Goal: Transaction & Acquisition: Purchase product/service

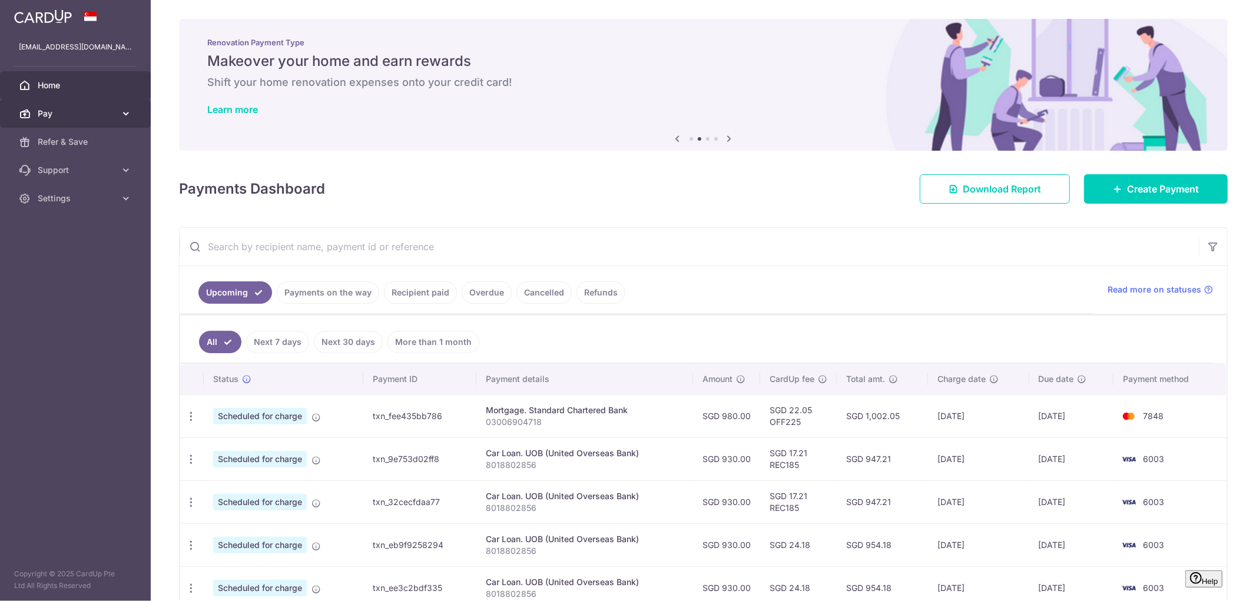
scroll to position [261, 0]
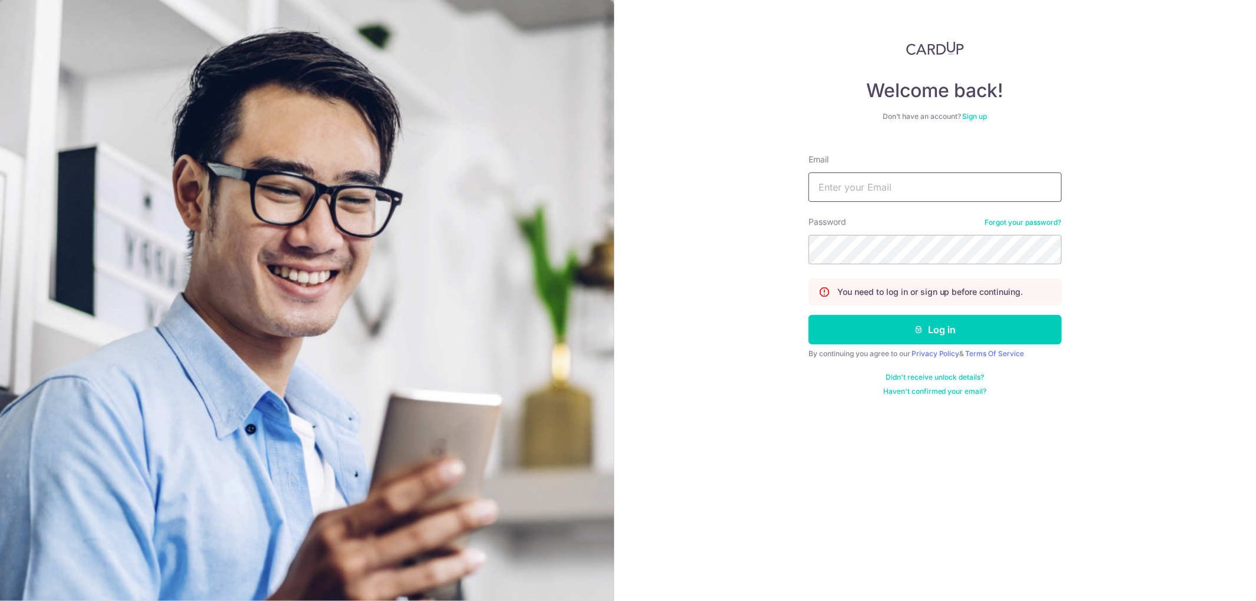
click at [885, 185] on input "Email" at bounding box center [934, 186] width 253 height 29
type input "[EMAIL_ADDRESS][DOMAIN_NAME]"
click at [808, 315] on button "Log in" at bounding box center [934, 329] width 253 height 29
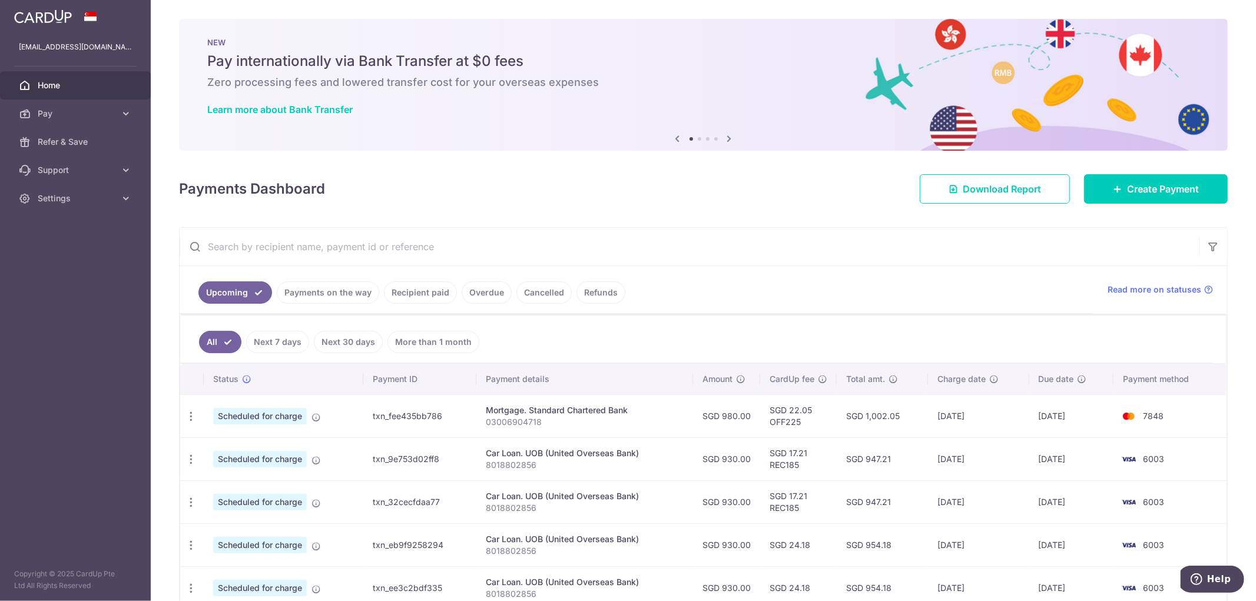
click at [428, 292] on link "Recipient paid" at bounding box center [420, 292] width 73 height 22
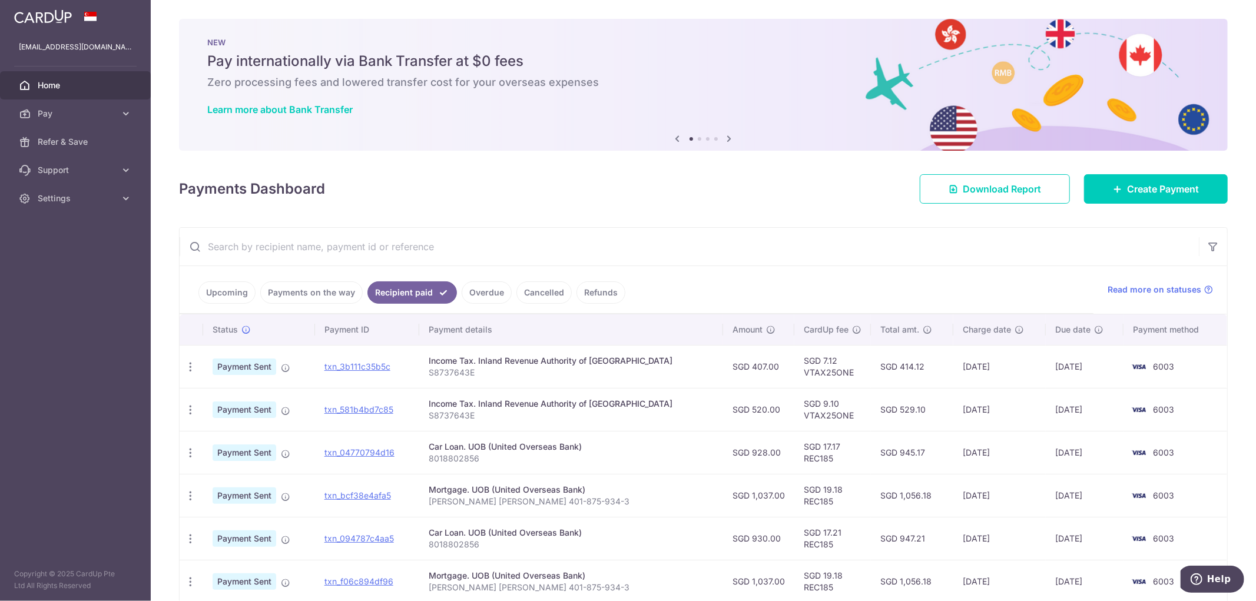
scroll to position [65, 0]
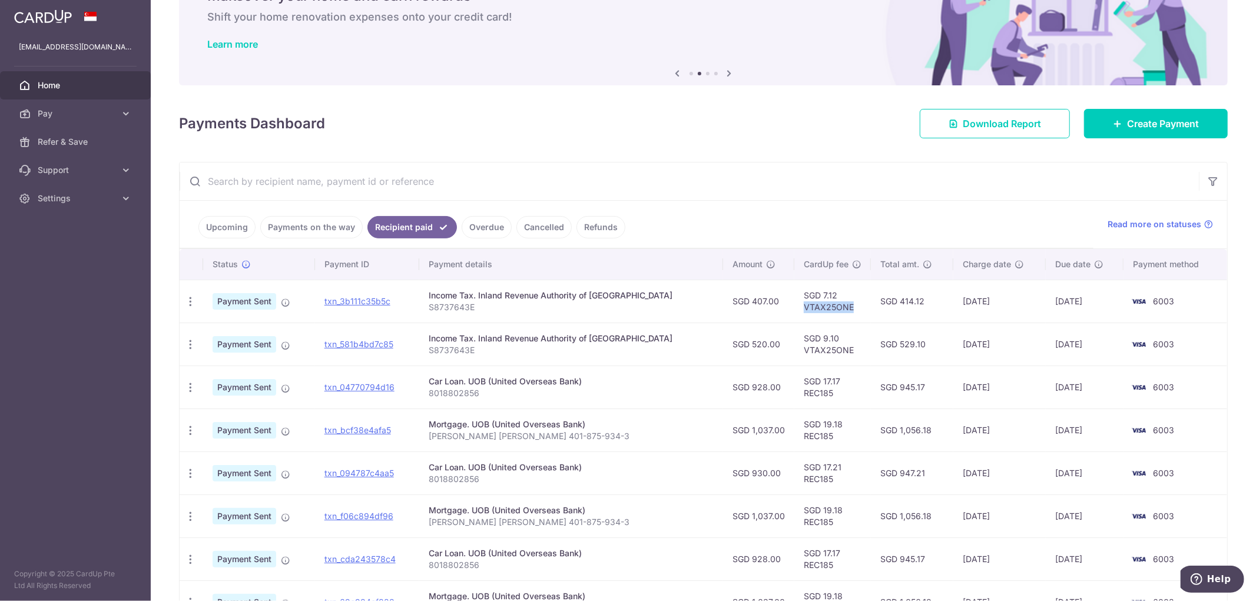
drag, startPoint x: 834, startPoint y: 307, endPoint x: 782, endPoint y: 308, distance: 51.8
click at [794, 308] on td "SGD 7.12 VTAX25ONE" at bounding box center [832, 301] width 77 height 43
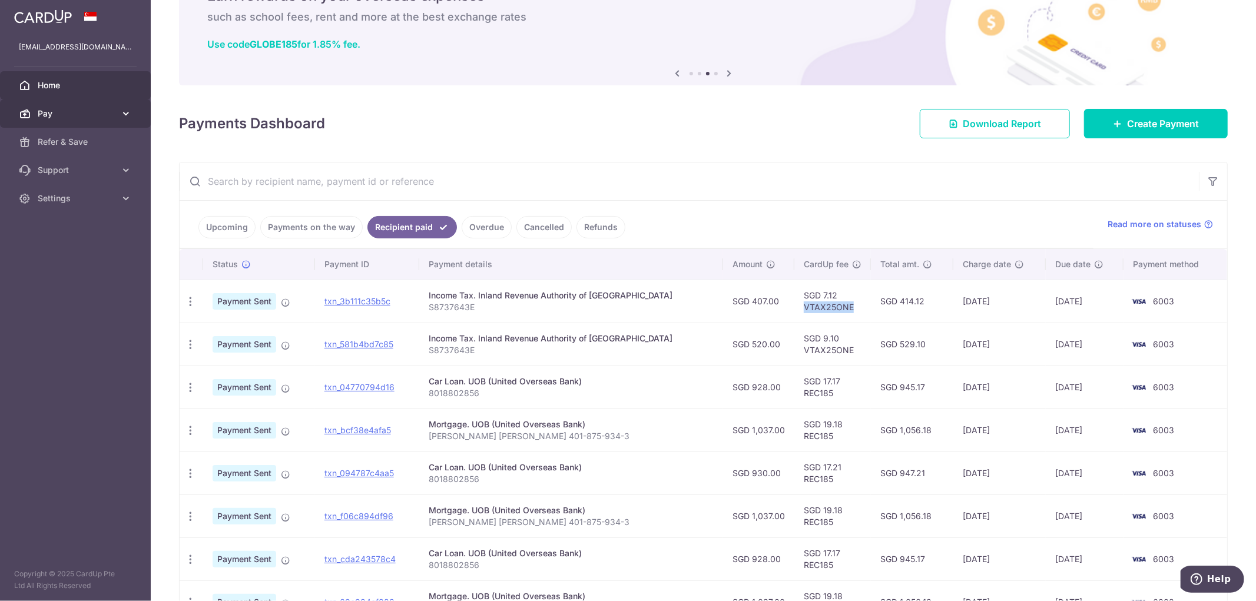
copy td "VTAX25ONE"
click at [88, 84] on span "Home" at bounding box center [77, 85] width 78 height 12
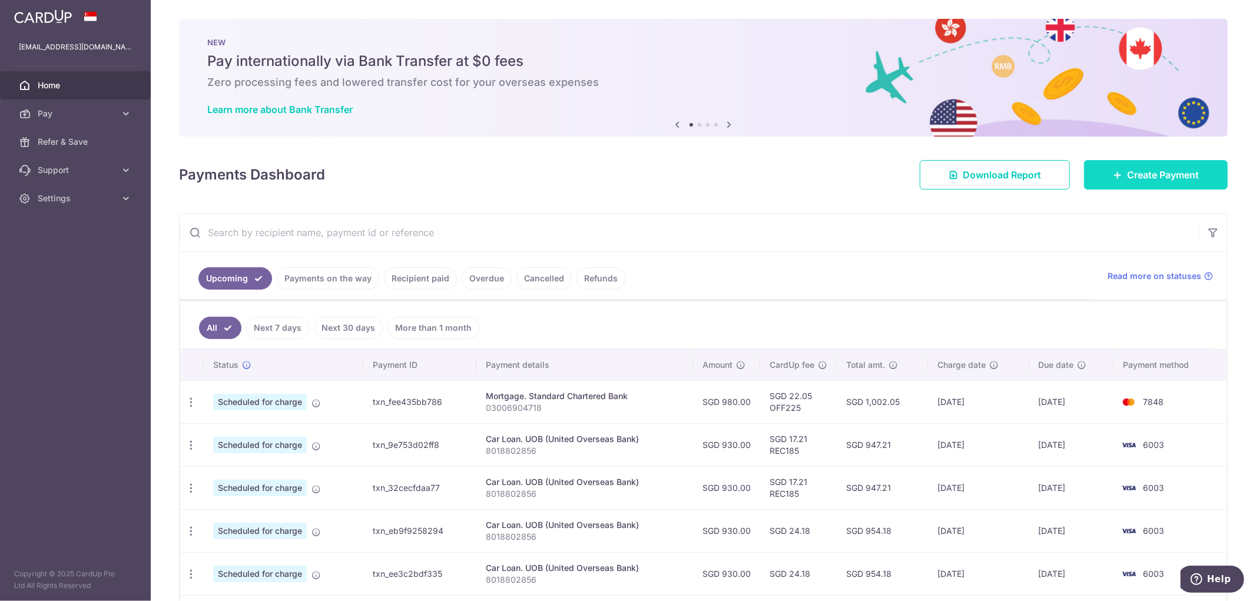
click at [1084, 178] on link "Create Payment" at bounding box center [1156, 174] width 144 height 29
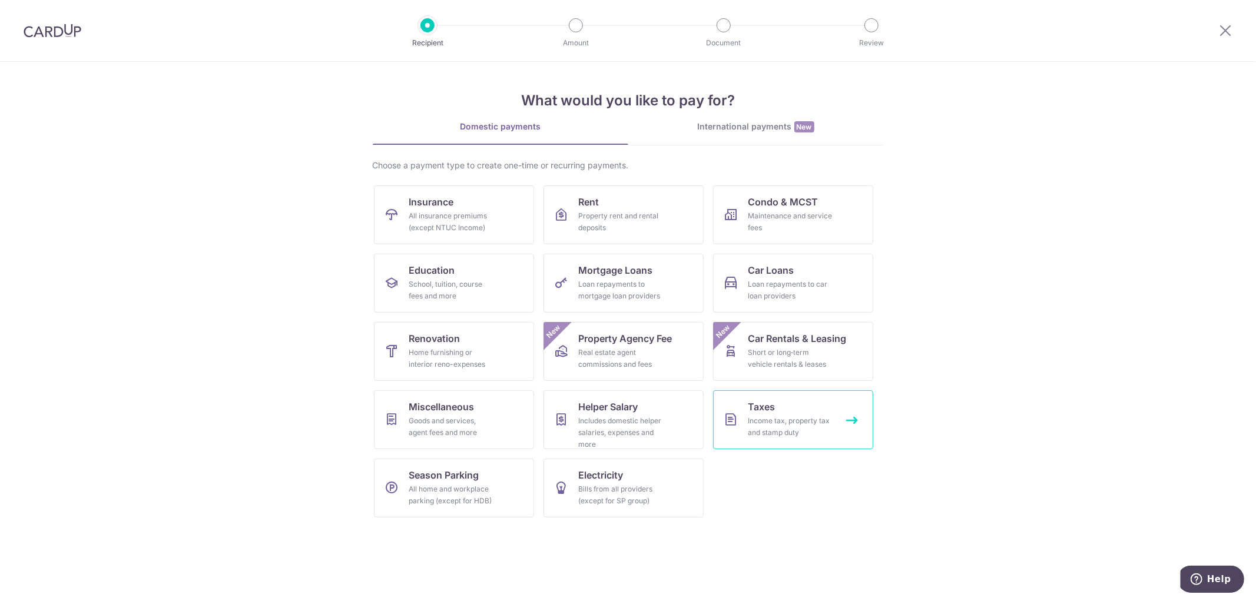
click at [764, 414] on link "Taxes Income tax, property tax and stamp duty" at bounding box center [793, 419] width 160 height 59
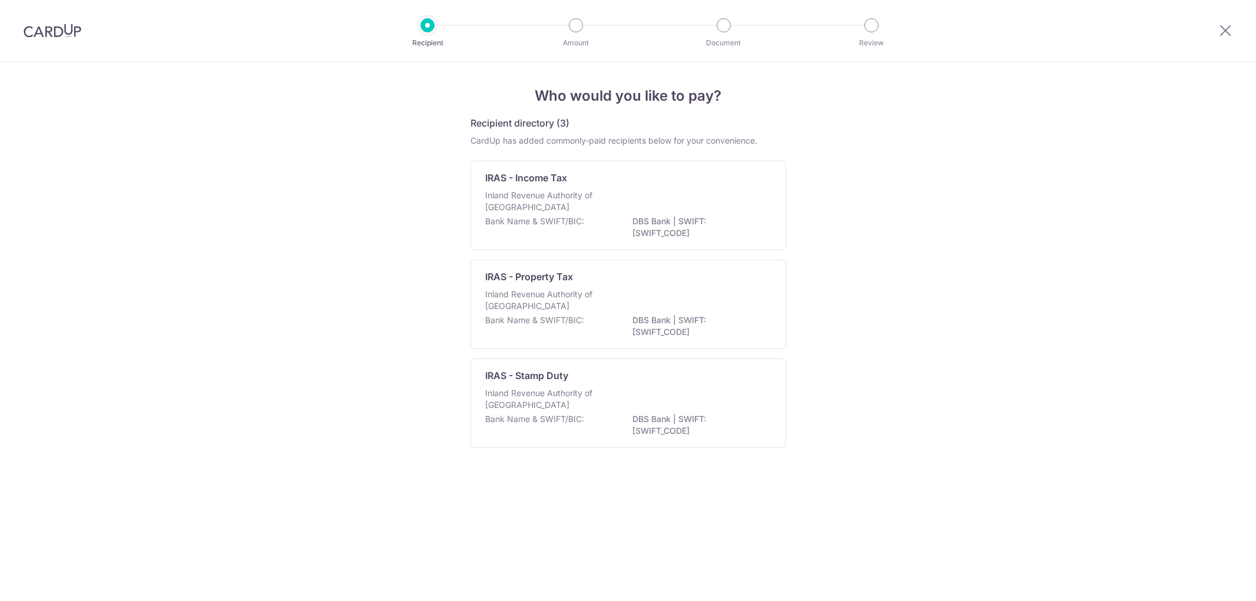
click at [549, 201] on p "Inland Revenue Authority of [GEOGRAPHIC_DATA]" at bounding box center [547, 202] width 125 height 24
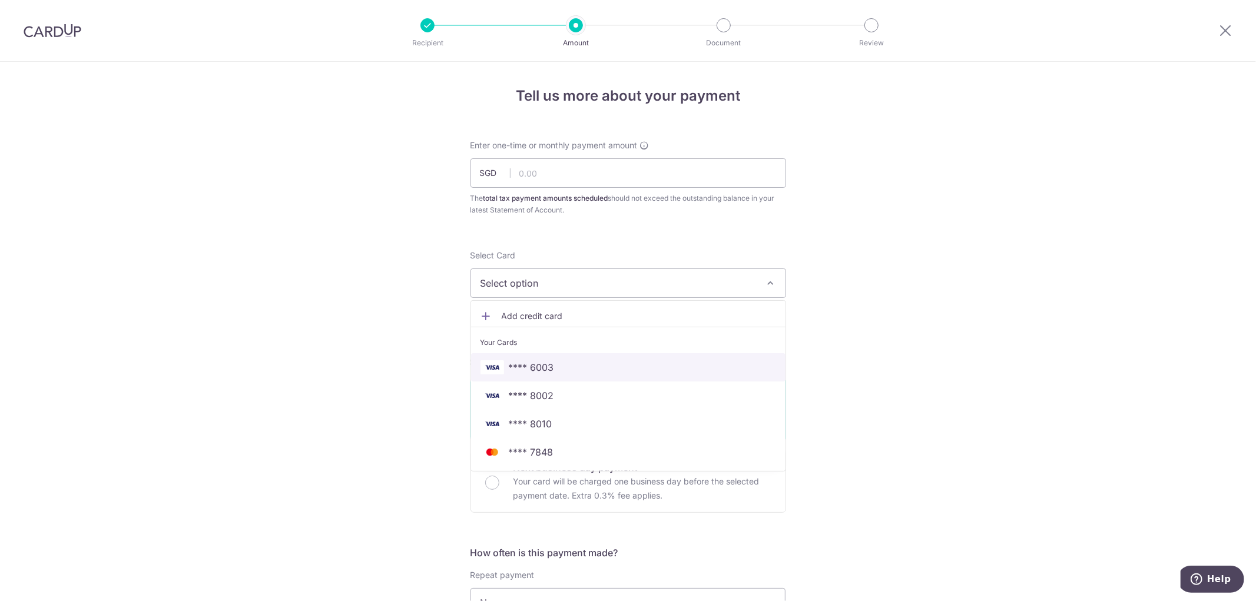
click at [559, 367] on span "**** 6003" at bounding box center [628, 367] width 296 height 14
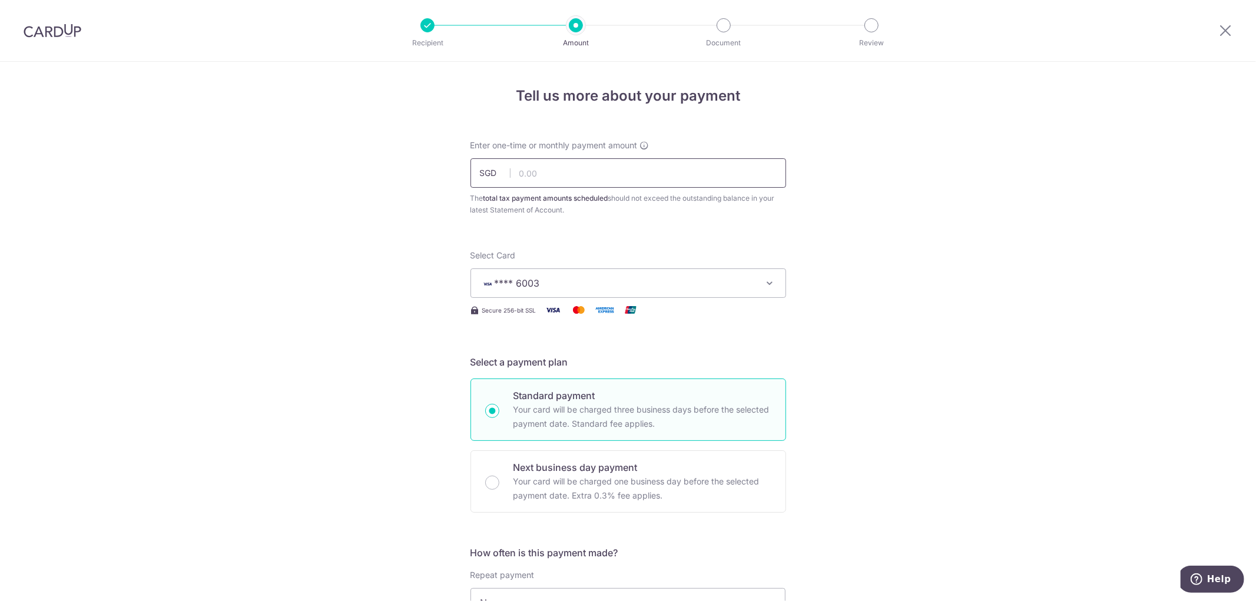
click at [542, 174] on input "text" at bounding box center [628, 172] width 316 height 29
click at [419, 289] on div "Tell us more about your payment Enter one-time or monthly payment amount SGD 58…" at bounding box center [628, 608] width 1256 height 1093
type input "580.00"
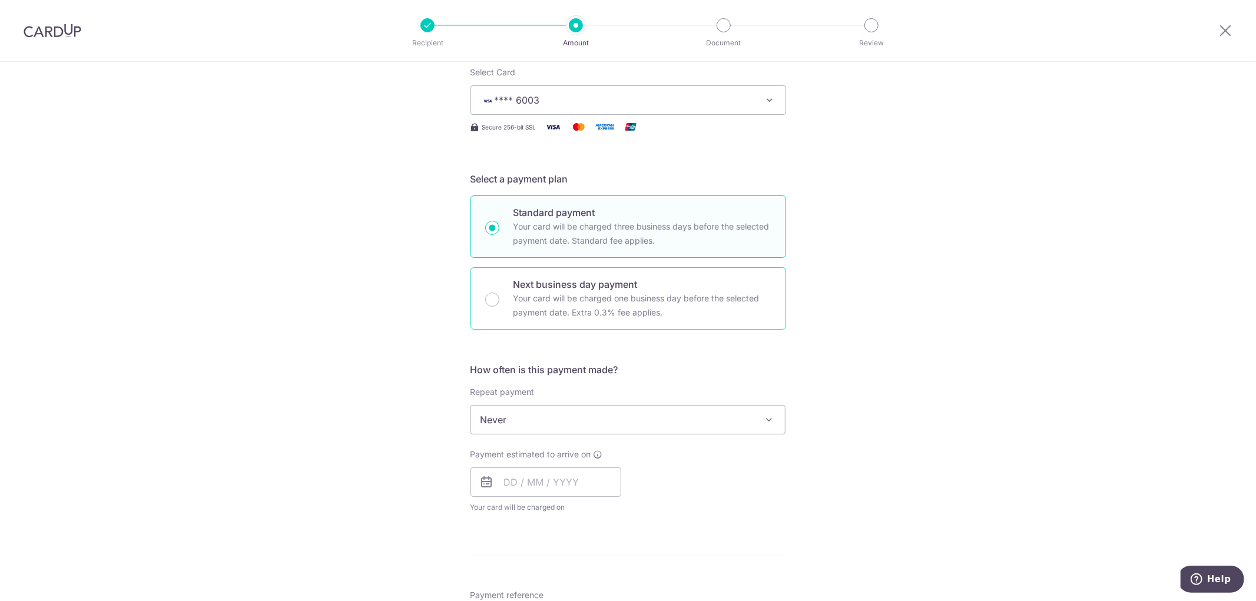
scroll to position [261, 0]
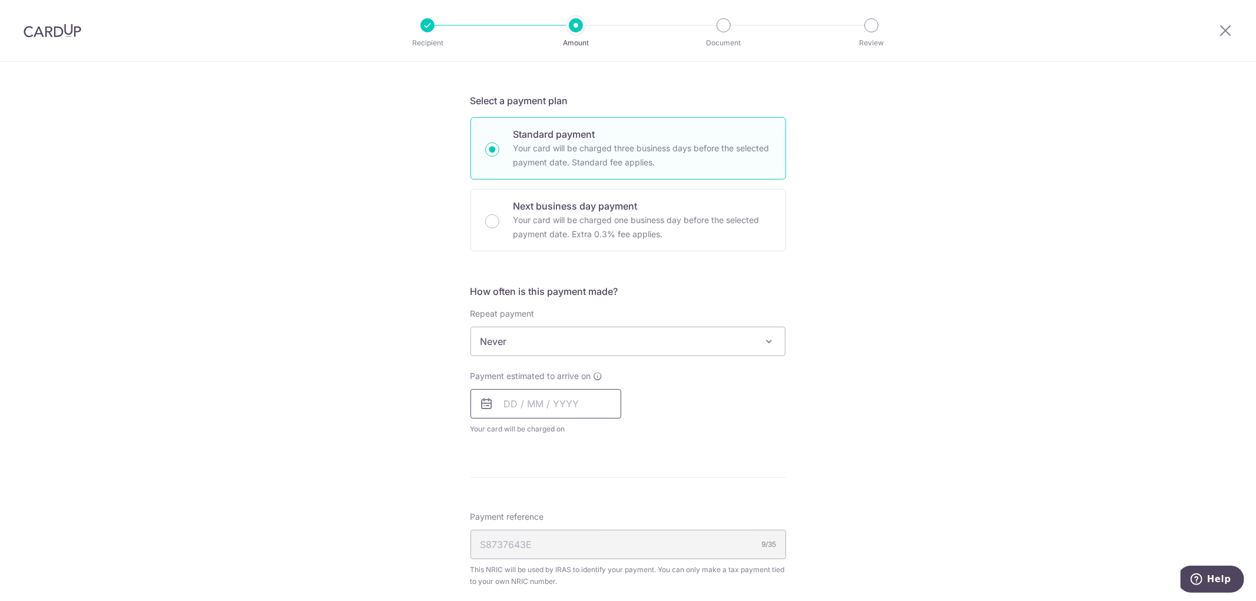
click at [502, 404] on input "text" at bounding box center [545, 403] width 151 height 29
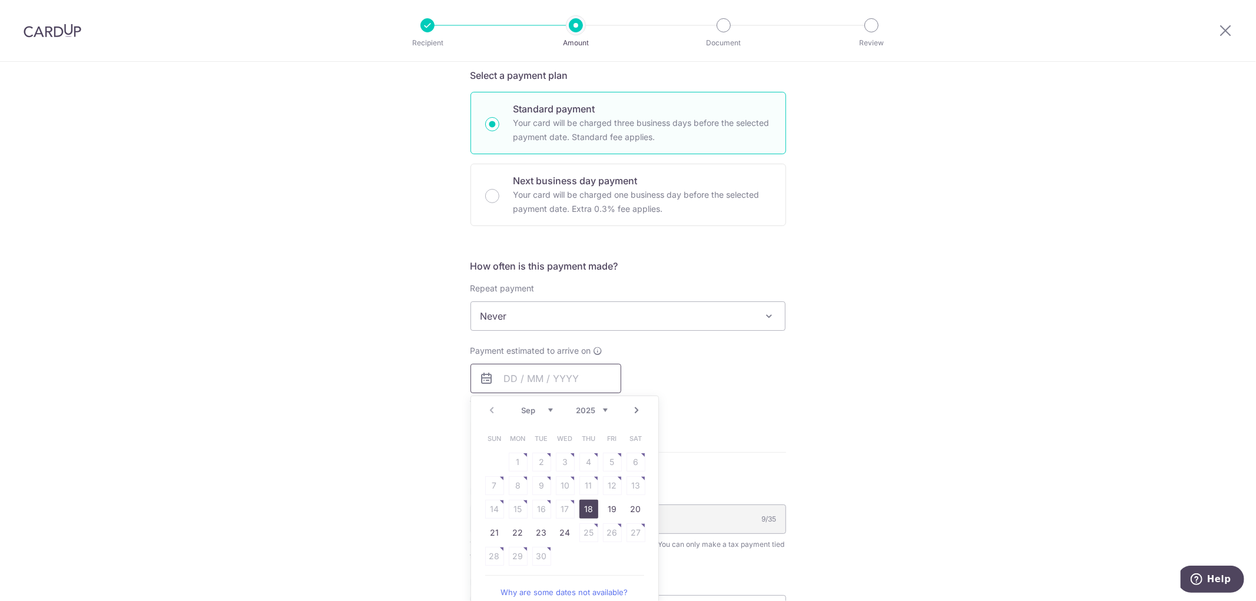
scroll to position [327, 0]
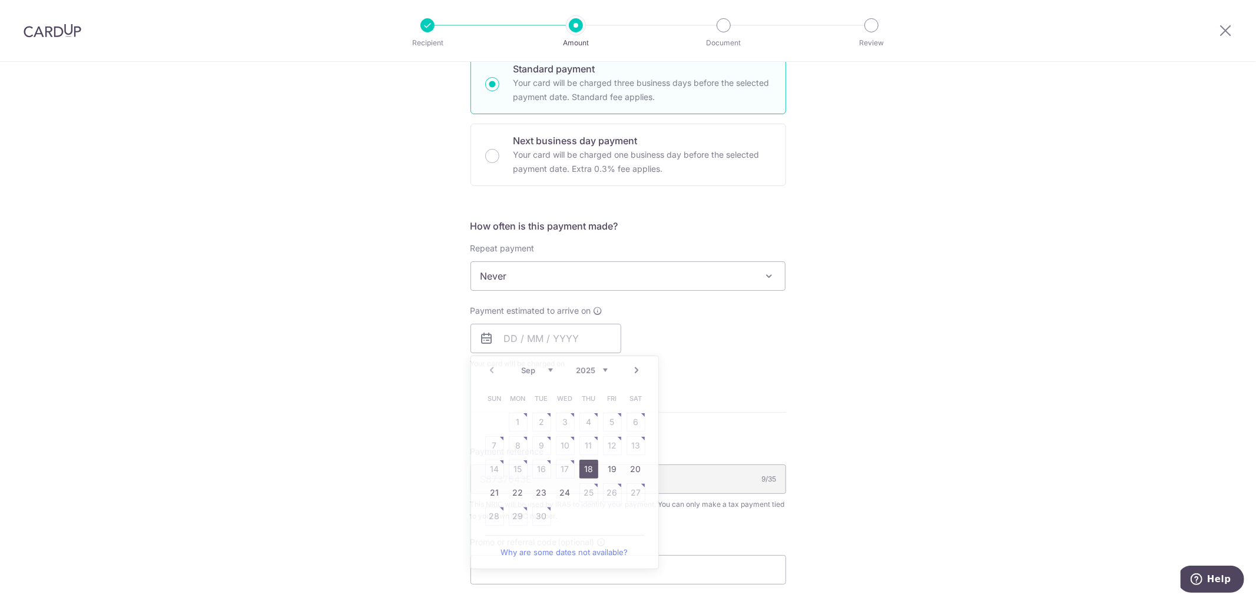
click at [811, 427] on div "Tell us more about your payment Enter one-time or monthly payment amount SGD 58…" at bounding box center [628, 281] width 1256 height 1093
click at [539, 338] on input "text" at bounding box center [545, 338] width 151 height 29
click at [638, 471] on link "20" at bounding box center [635, 469] width 19 height 19
type input "[DATE]"
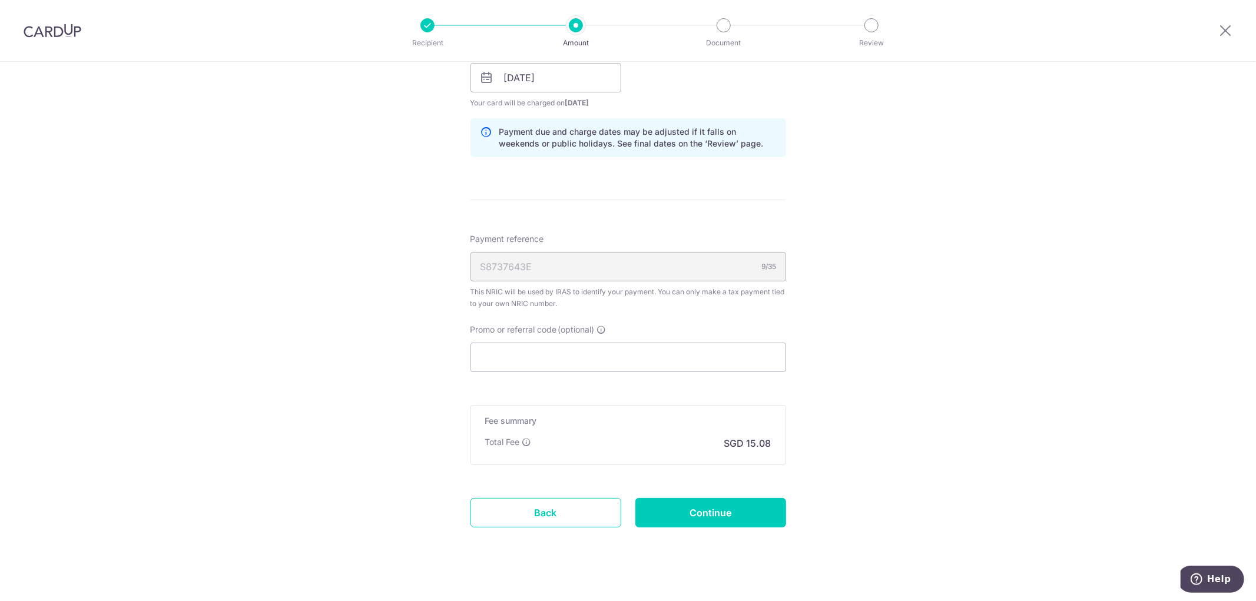
scroll to position [589, 0]
click at [527, 359] on input "Promo or referral code (optional)" at bounding box center [628, 355] width 316 height 29
paste input "VTAX25ONE"
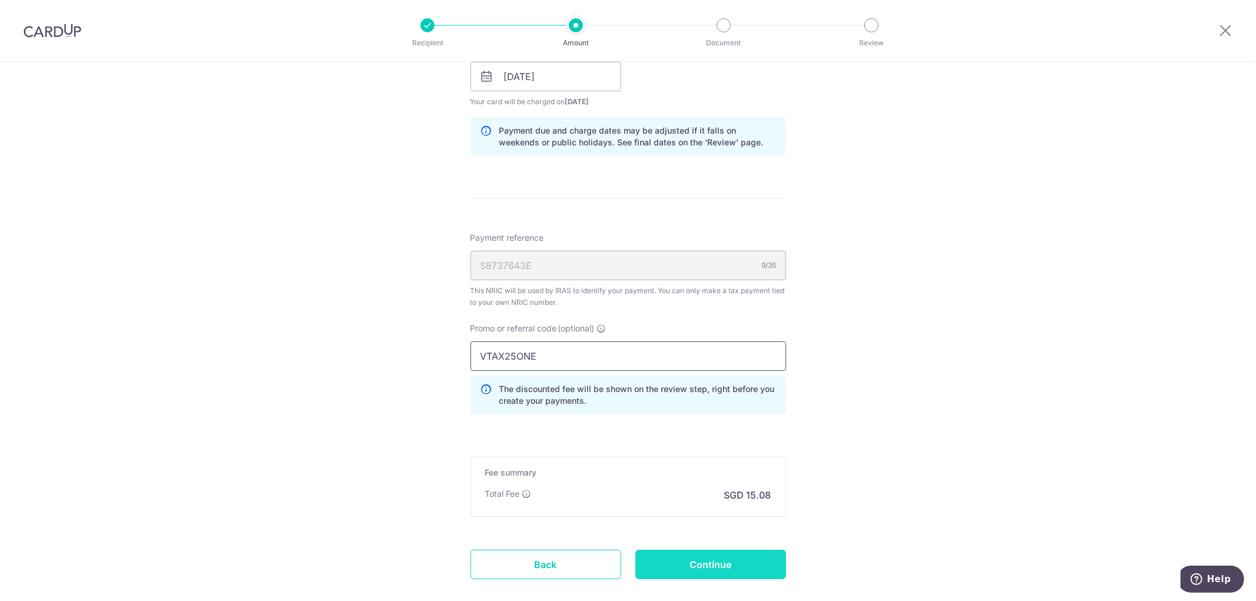
type input "VTAX25ONE"
click at [681, 562] on input "Continue" at bounding box center [710, 564] width 151 height 29
type input "Create Schedule"
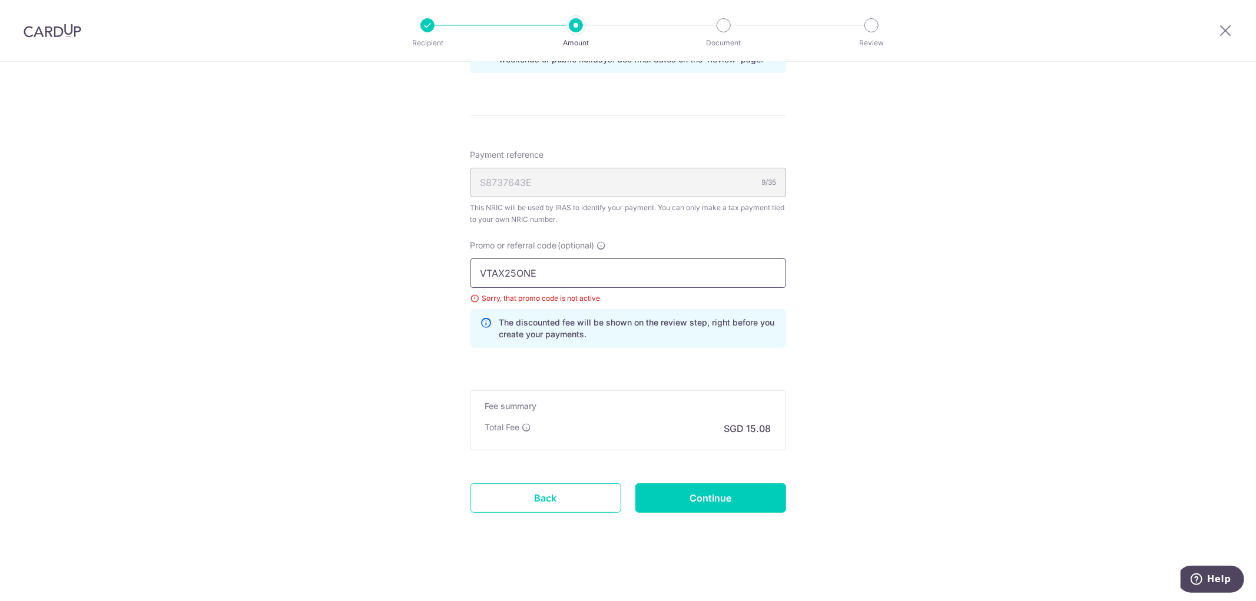
drag, startPoint x: 543, startPoint y: 275, endPoint x: 453, endPoint y: 262, distance: 91.0
paste input "R"
type input "VTAX25R"
click at [701, 507] on input "Continue" at bounding box center [710, 497] width 151 height 29
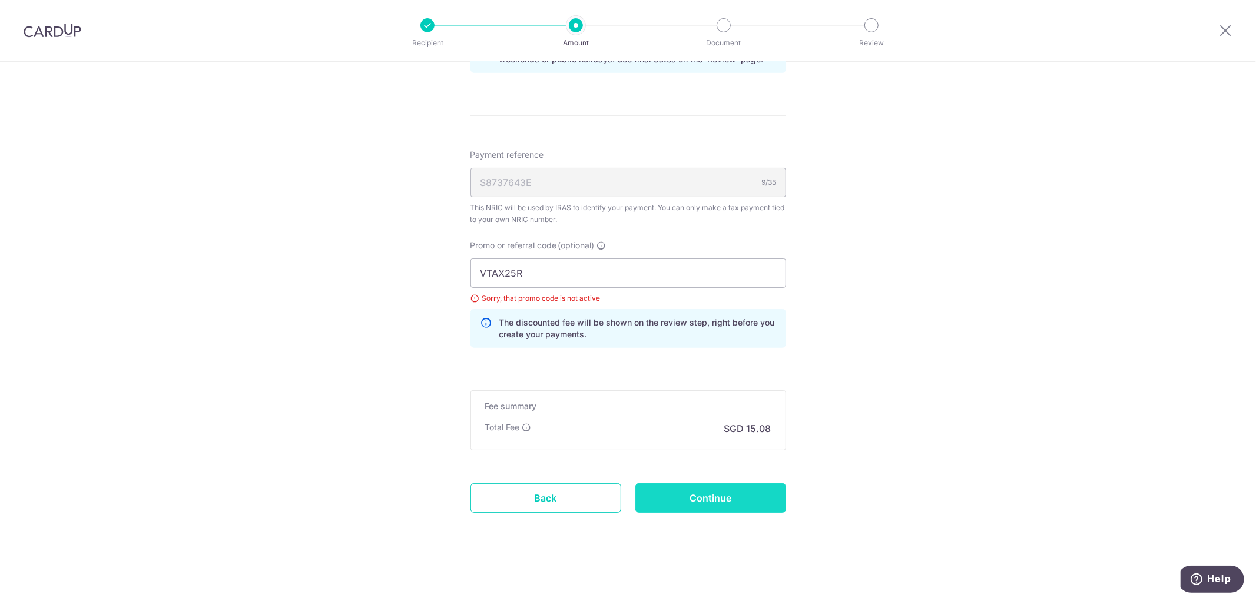
type input "Update Schedule"
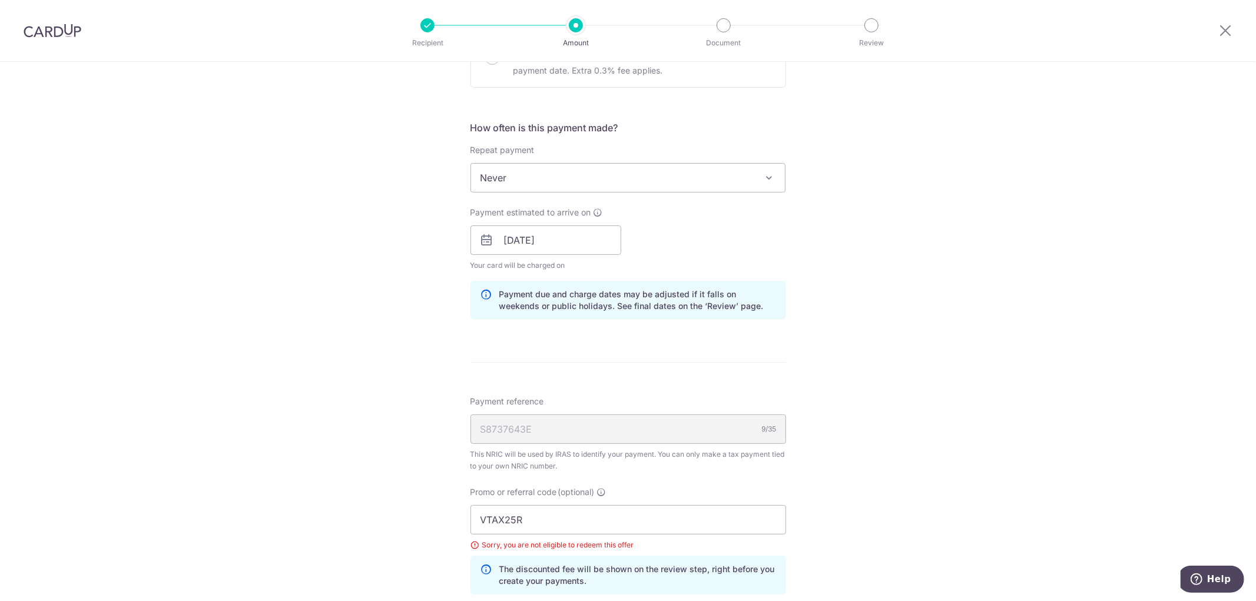
scroll to position [344, 0]
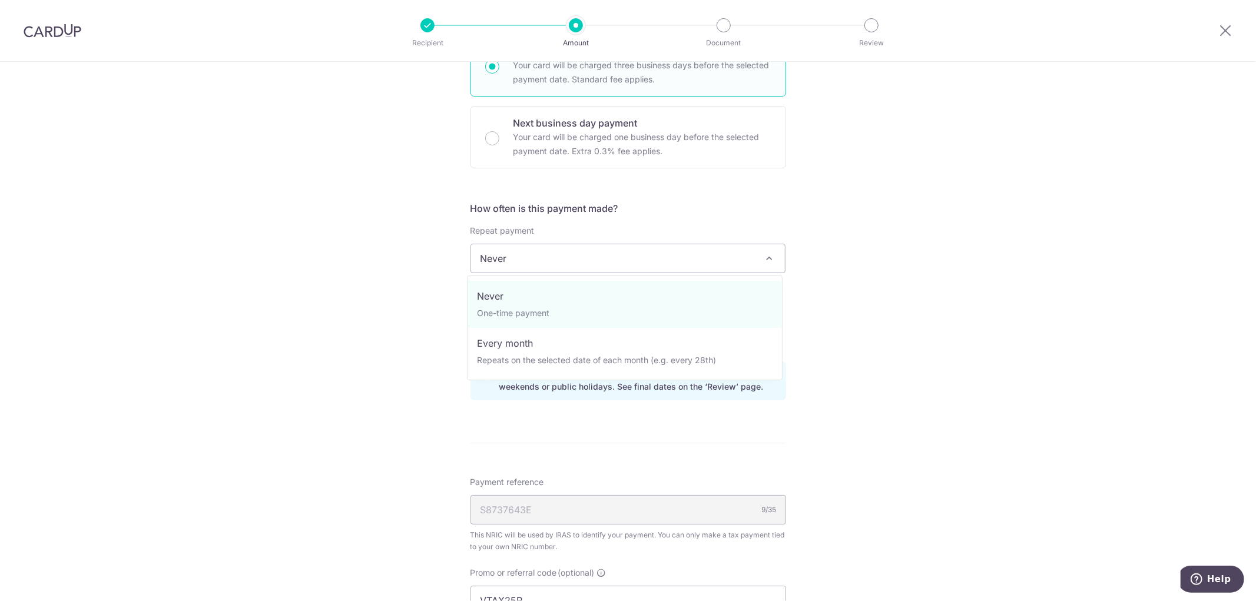
click at [663, 255] on span "Never" at bounding box center [628, 258] width 314 height 28
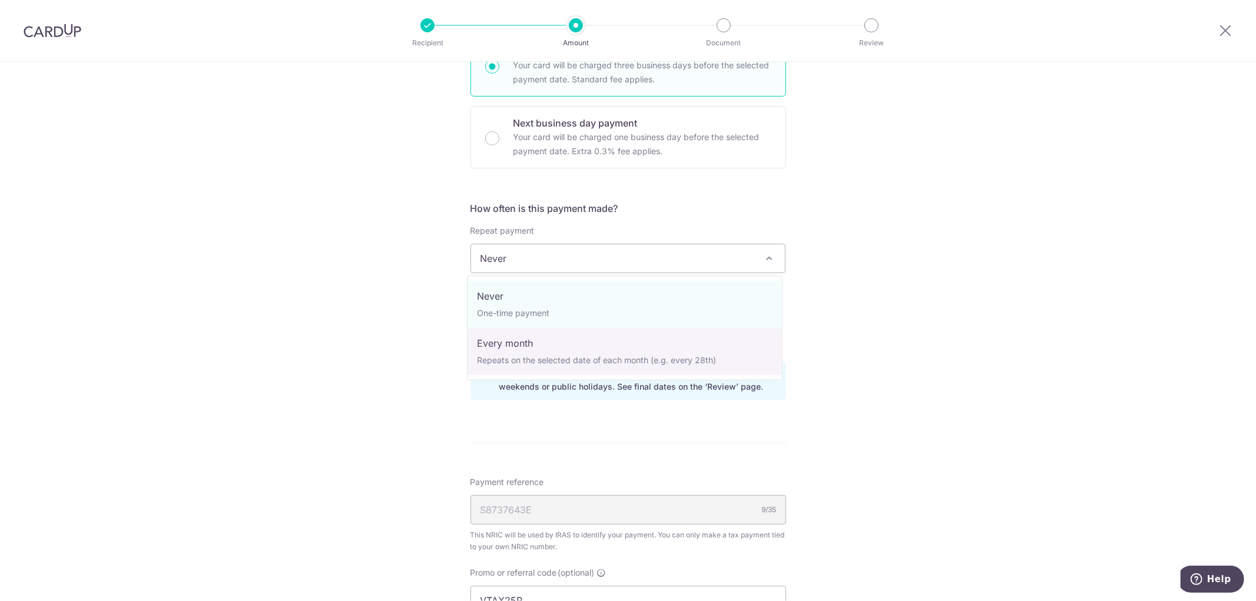
select select "3"
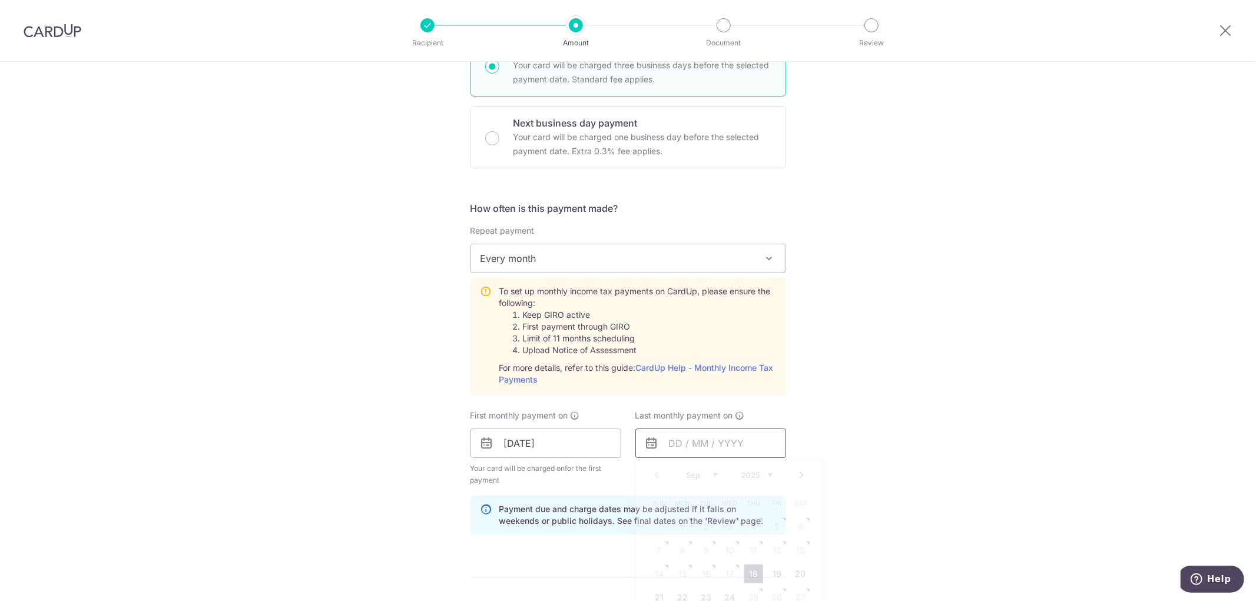
click at [672, 443] on input "text" at bounding box center [710, 443] width 151 height 29
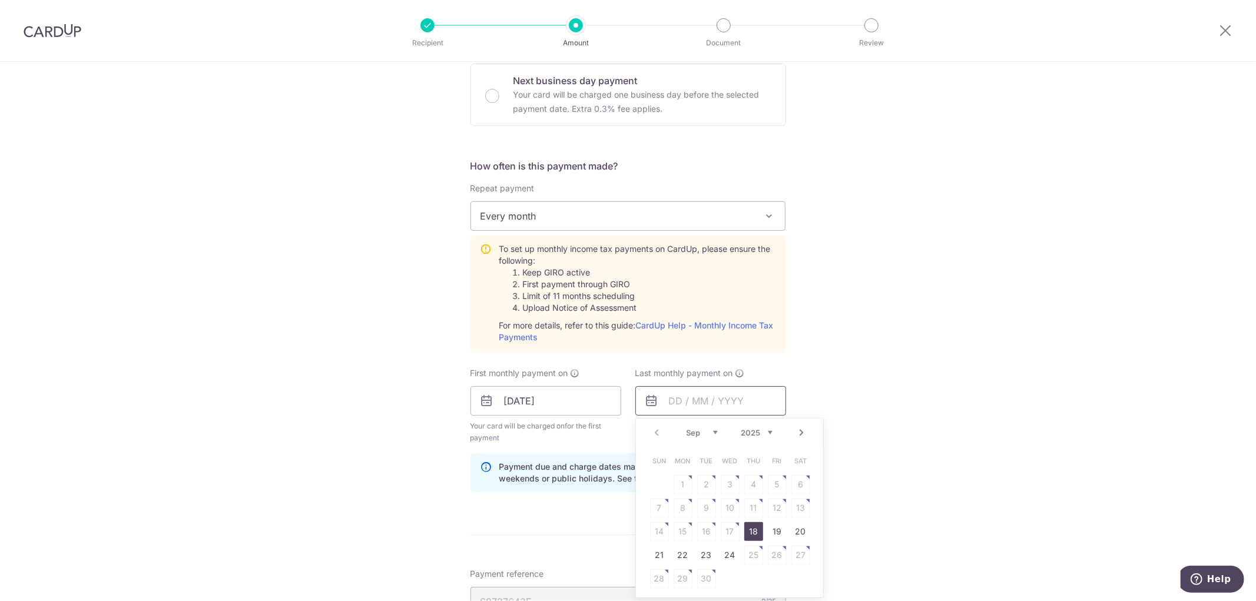
scroll to position [410, 0]
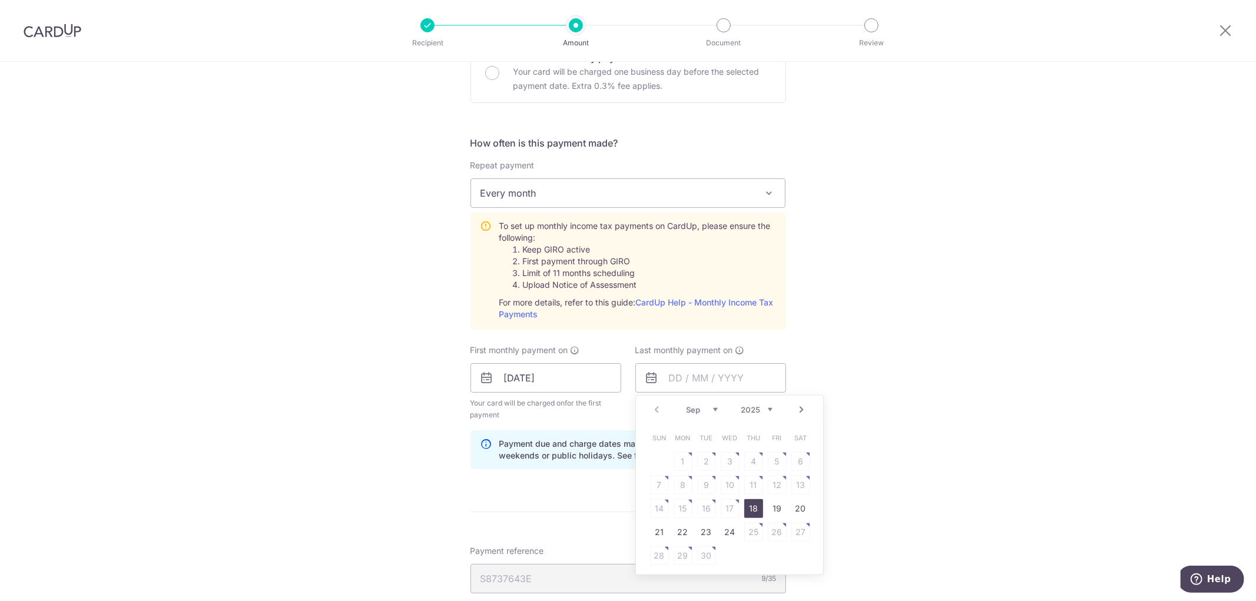
click at [799, 408] on link "Next" at bounding box center [802, 410] width 14 height 14
click at [721, 530] on link "19" at bounding box center [730, 532] width 19 height 19
type input "19/11/2025"
click at [828, 450] on div "Tell us more about your payment Enter one-time or monthly payment amount SGD 58…" at bounding box center [628, 324] width 1256 height 1345
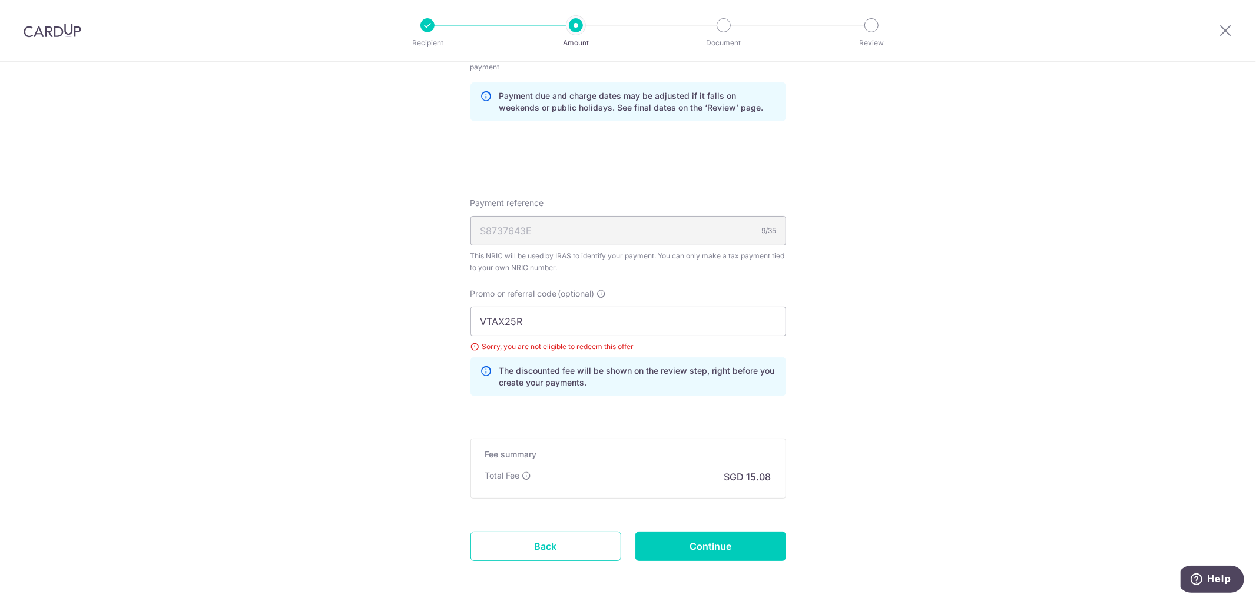
scroll to position [802, 0]
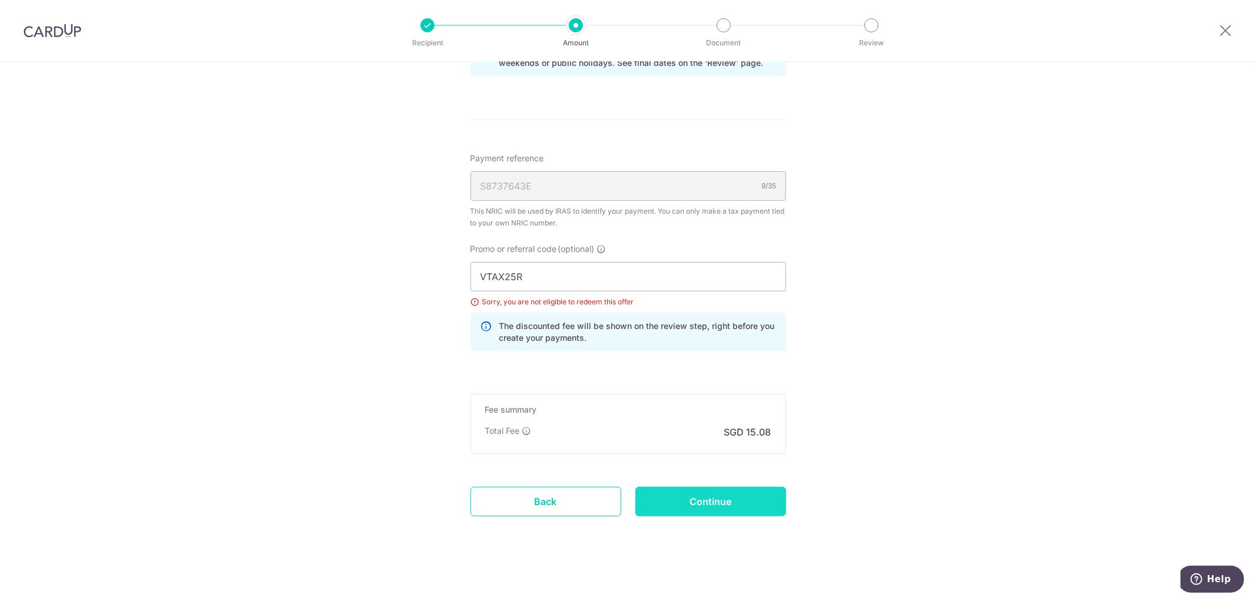
click at [709, 502] on input "Continue" at bounding box center [710, 501] width 151 height 29
type input "Update Schedule"
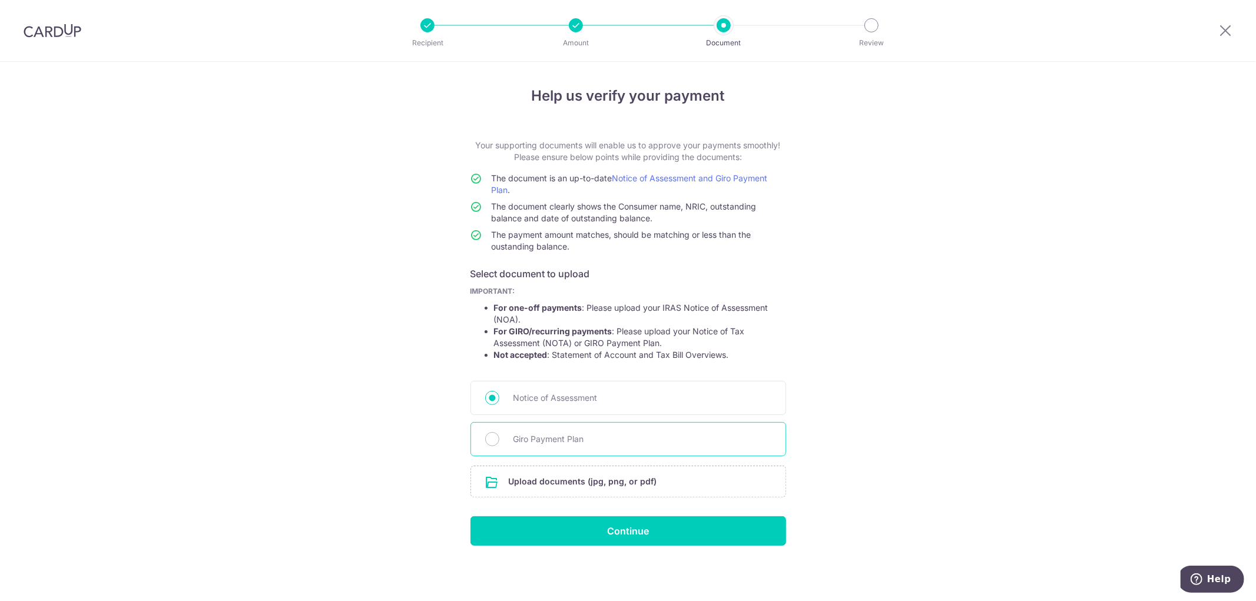
click at [549, 436] on span "Giro Payment Plan" at bounding box center [642, 439] width 258 height 14
click at [499, 436] on input "Giro Payment Plan" at bounding box center [492, 439] width 14 height 14
radio input "true"
click at [569, 401] on span "Notice of Assessment" at bounding box center [642, 398] width 258 height 14
click at [499, 401] on input "Notice of Assessment" at bounding box center [492, 398] width 14 height 14
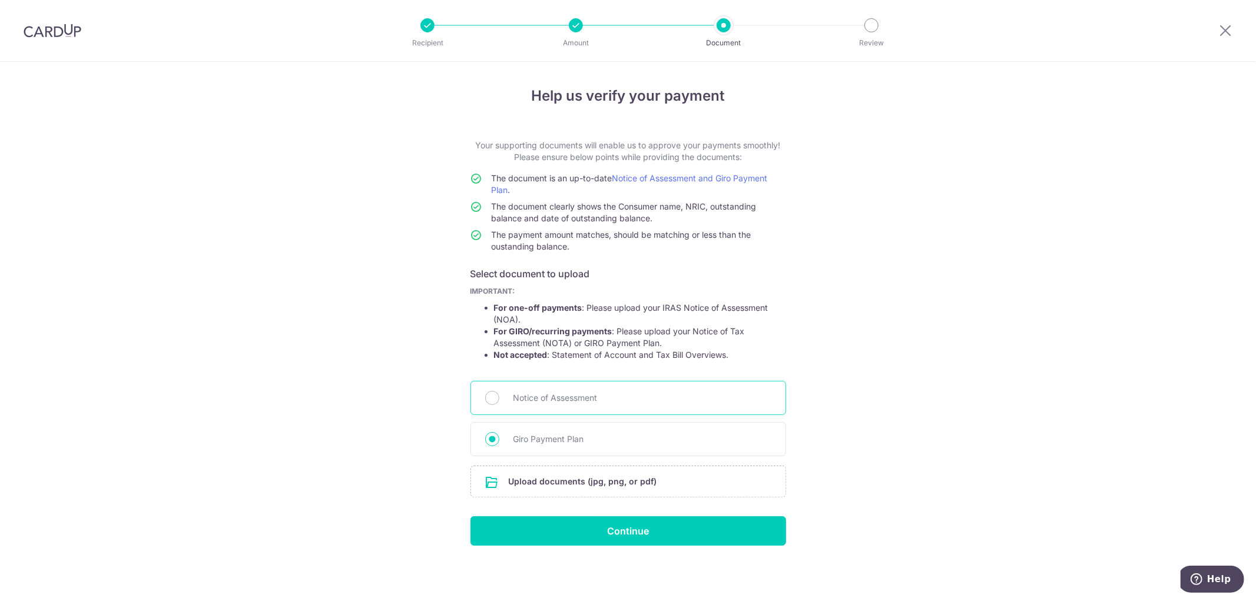
radio input "true"
click at [588, 482] on input "file" at bounding box center [628, 481] width 314 height 31
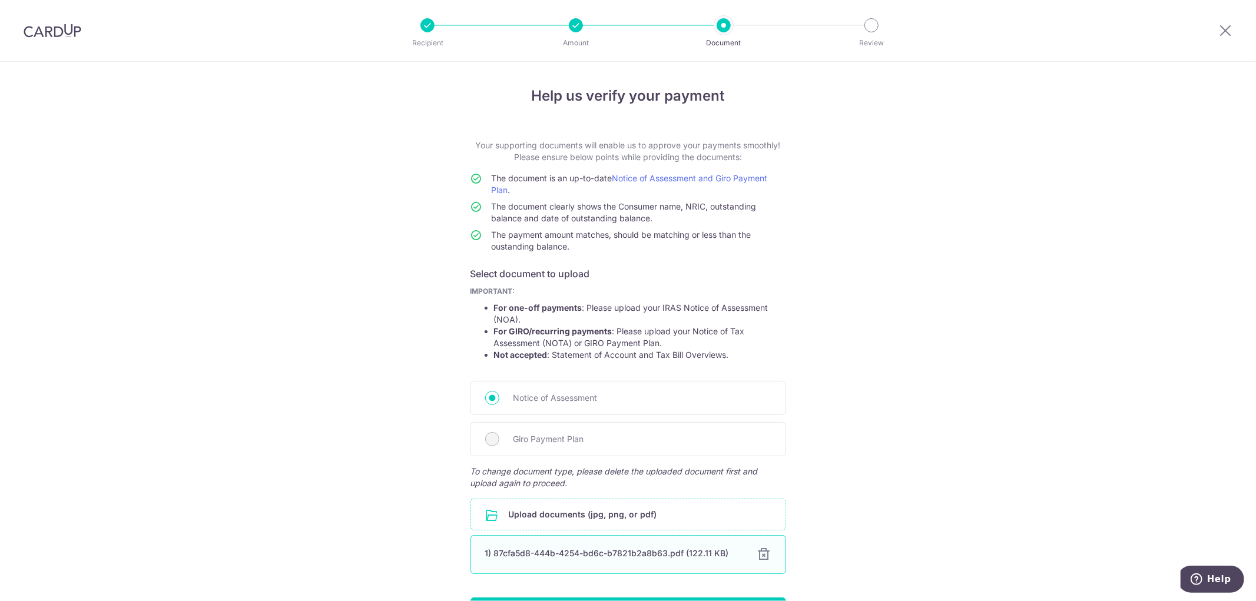
click at [764, 556] on div at bounding box center [764, 554] width 14 height 14
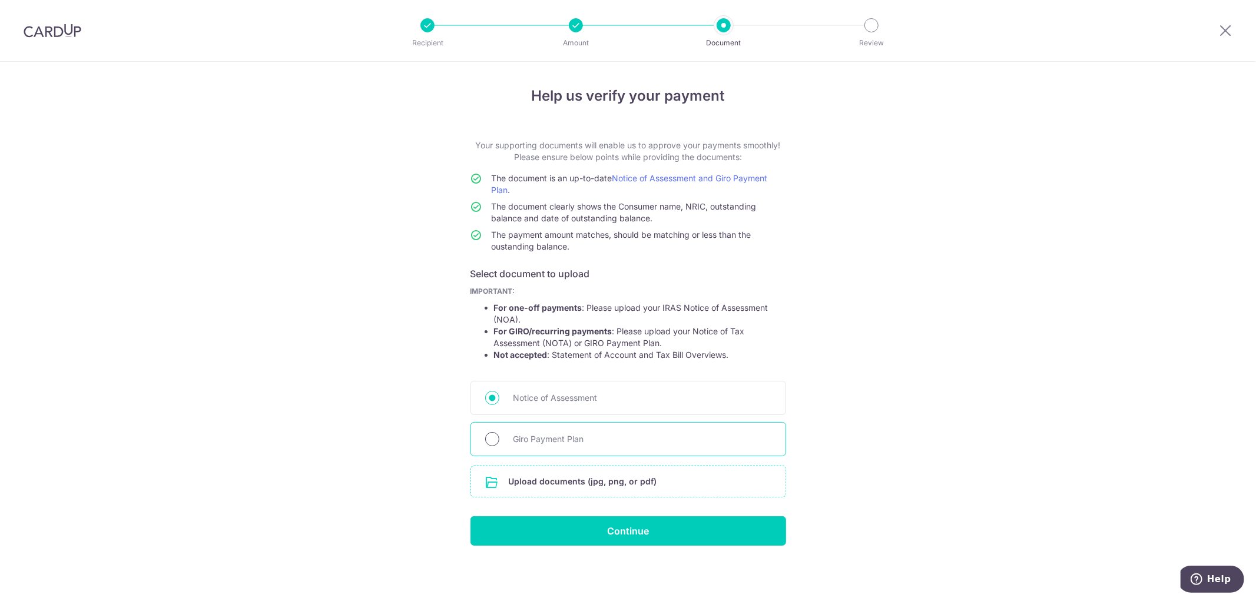
click at [495, 439] on input "Giro Payment Plan" at bounding box center [492, 439] width 14 height 14
radio input "true"
click at [526, 477] on input "file" at bounding box center [628, 481] width 314 height 31
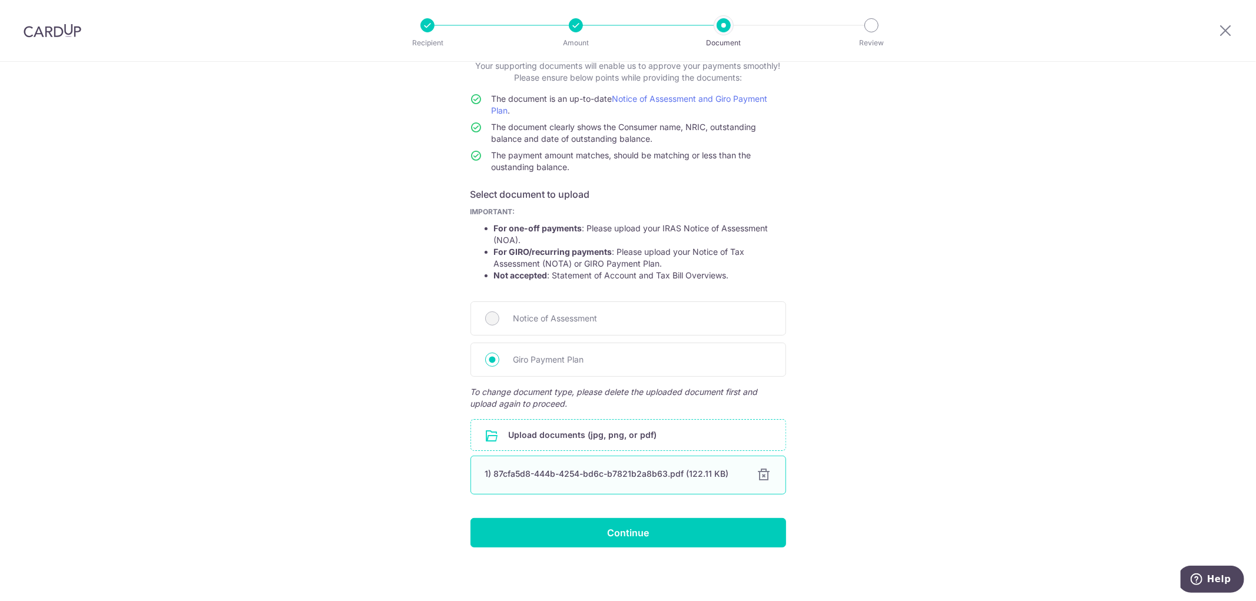
scroll to position [81, 0]
click at [648, 530] on input "Continue" at bounding box center [628, 531] width 316 height 29
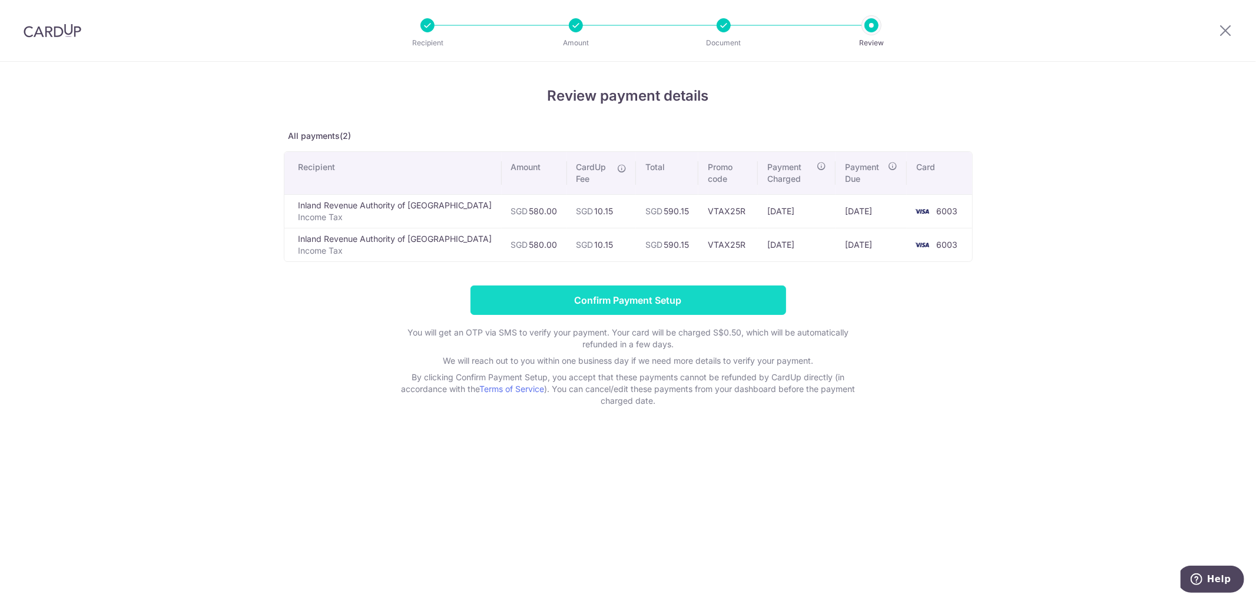
click at [644, 301] on input "Confirm Payment Setup" at bounding box center [628, 300] width 316 height 29
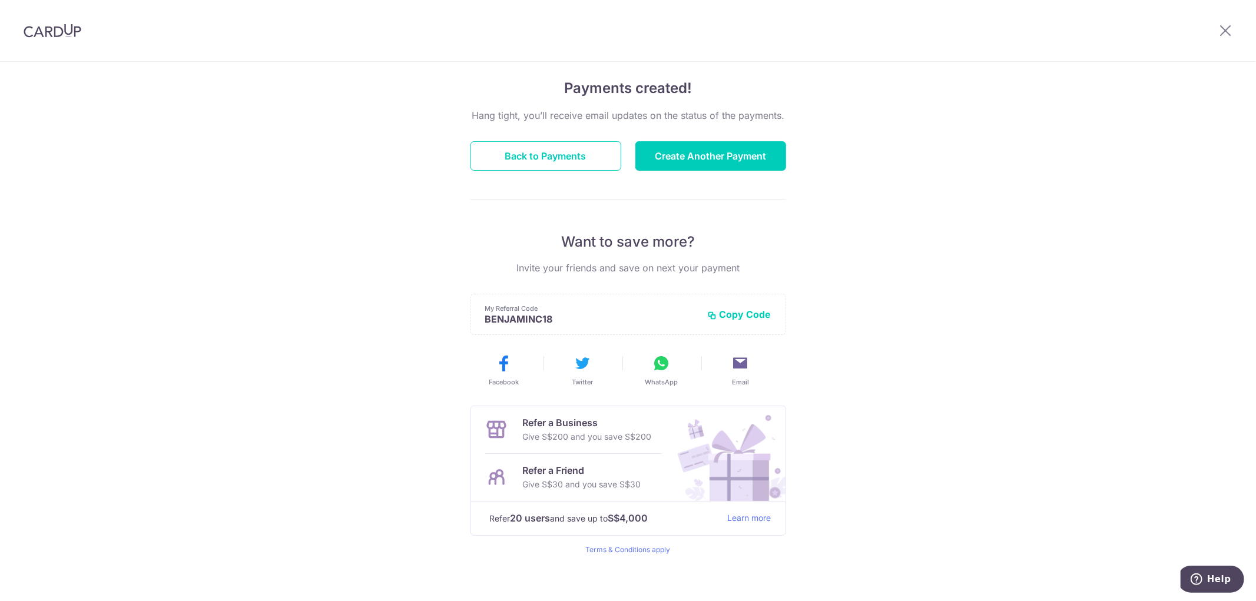
scroll to position [89, 0]
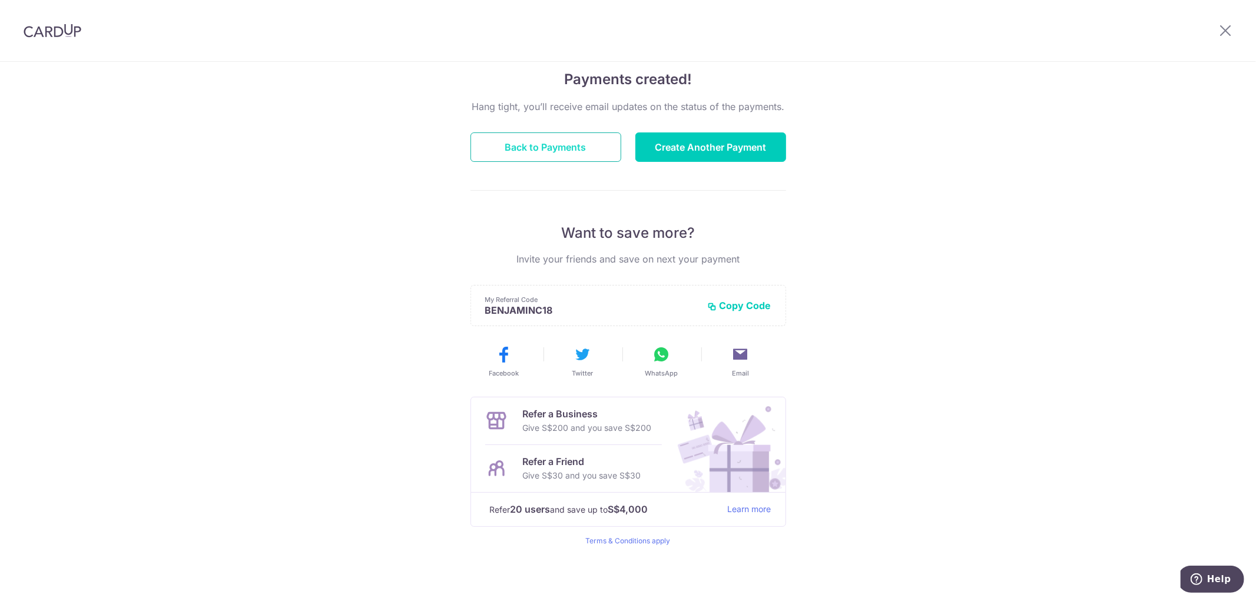
click at [586, 147] on button "Back to Payments" at bounding box center [545, 146] width 151 height 29
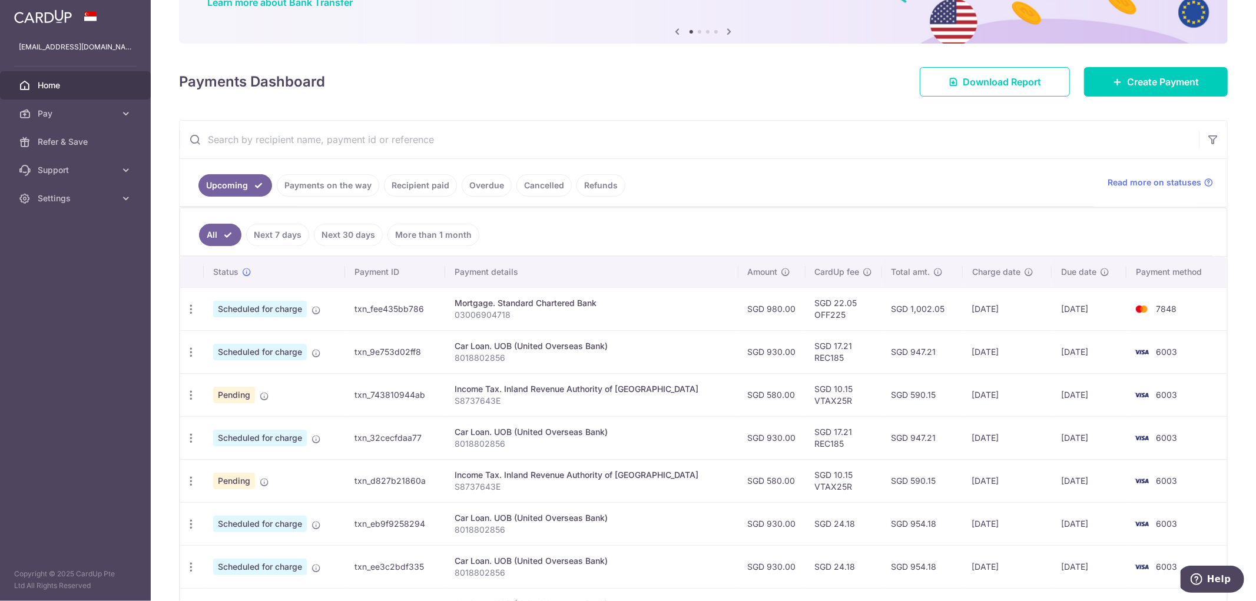
scroll to position [131, 0]
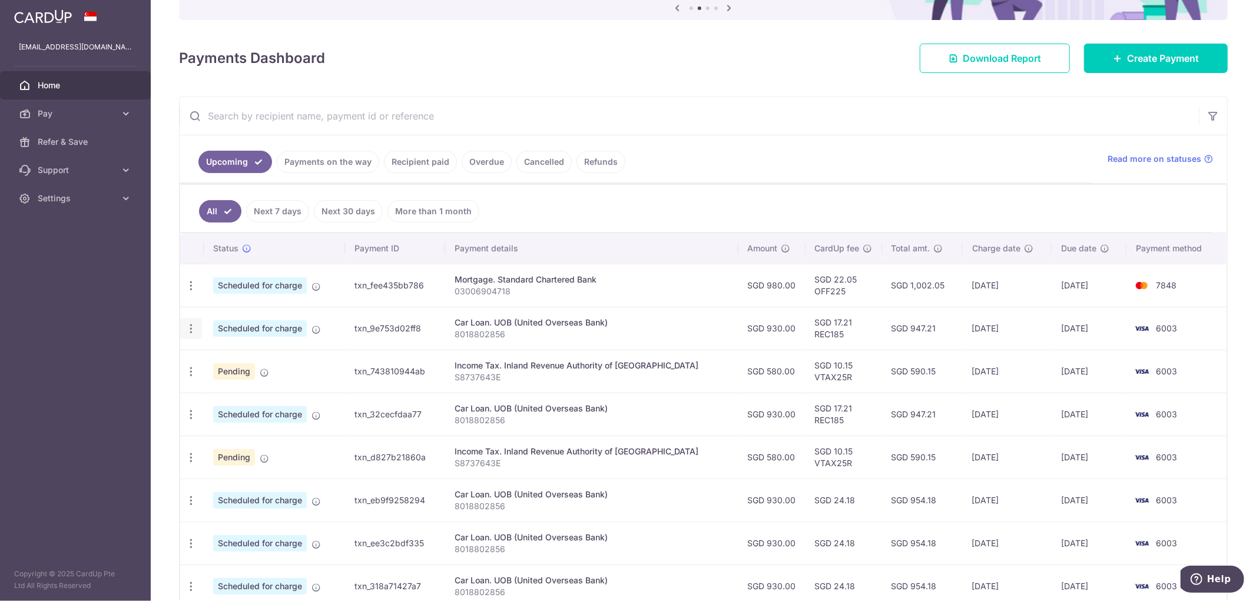
click at [188, 328] on icon "button" at bounding box center [191, 329] width 12 height 12
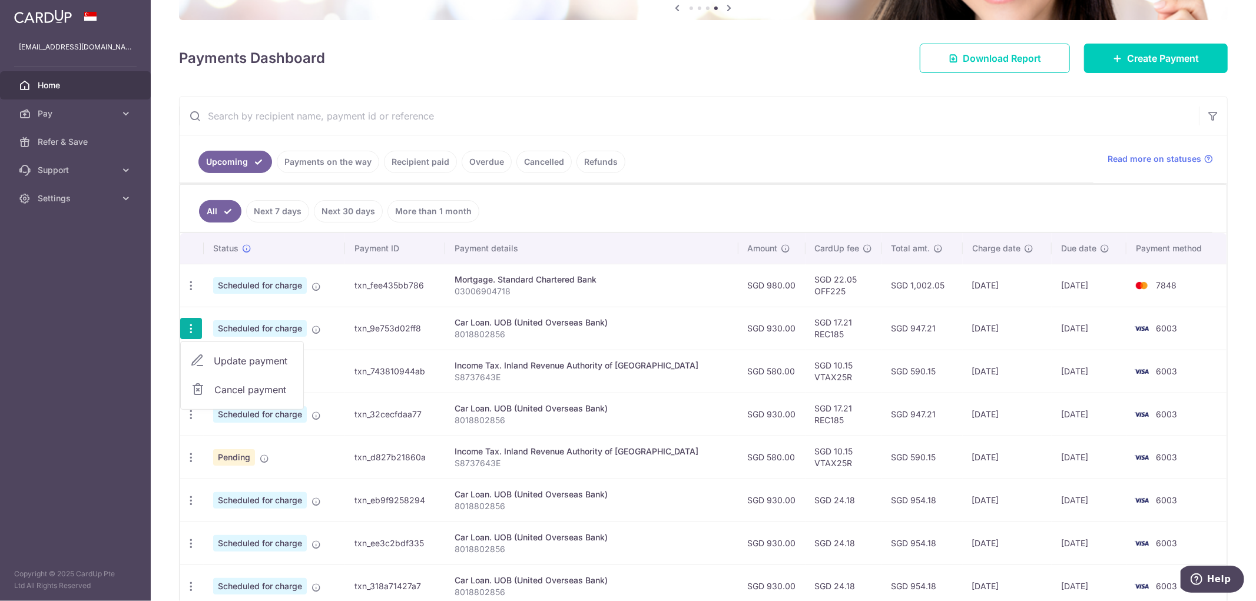
click at [244, 390] on span "Cancel payment" at bounding box center [253, 390] width 79 height 14
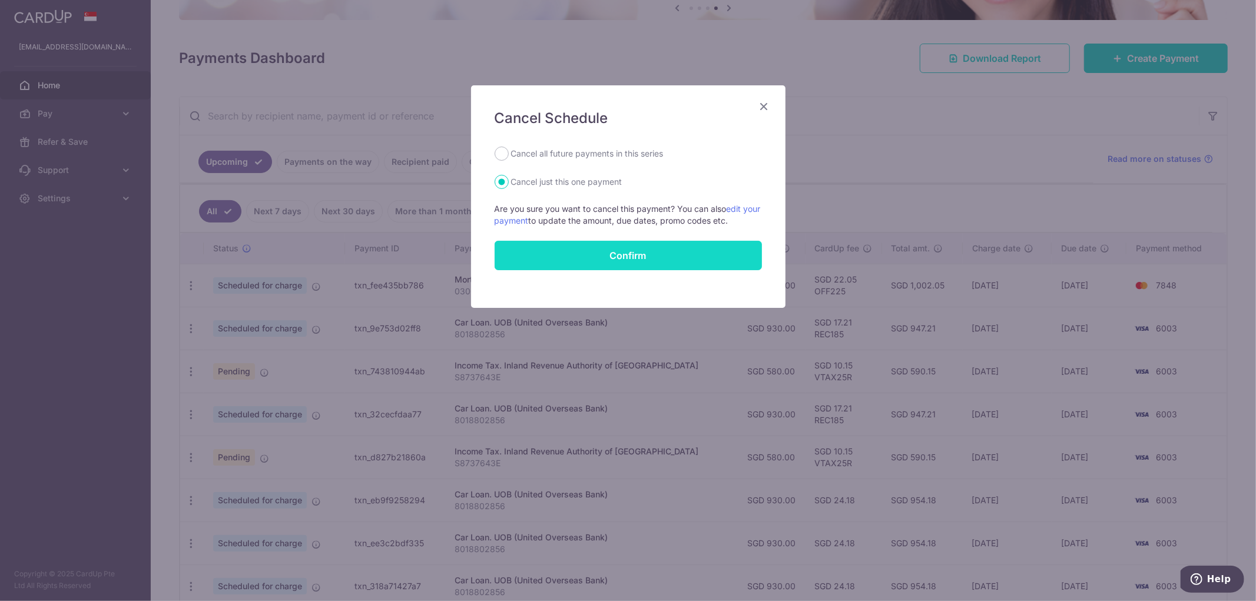
click at [631, 253] on button "Confirm" at bounding box center [628, 255] width 267 height 29
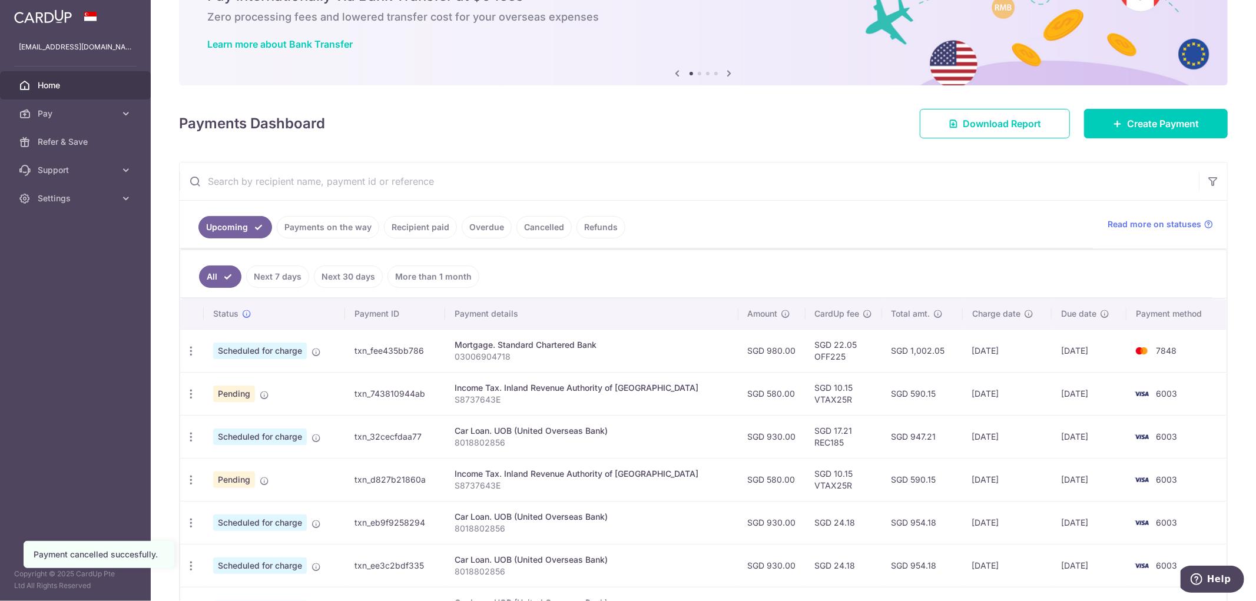
scroll to position [131, 0]
